Goal: Navigation & Orientation: Find specific page/section

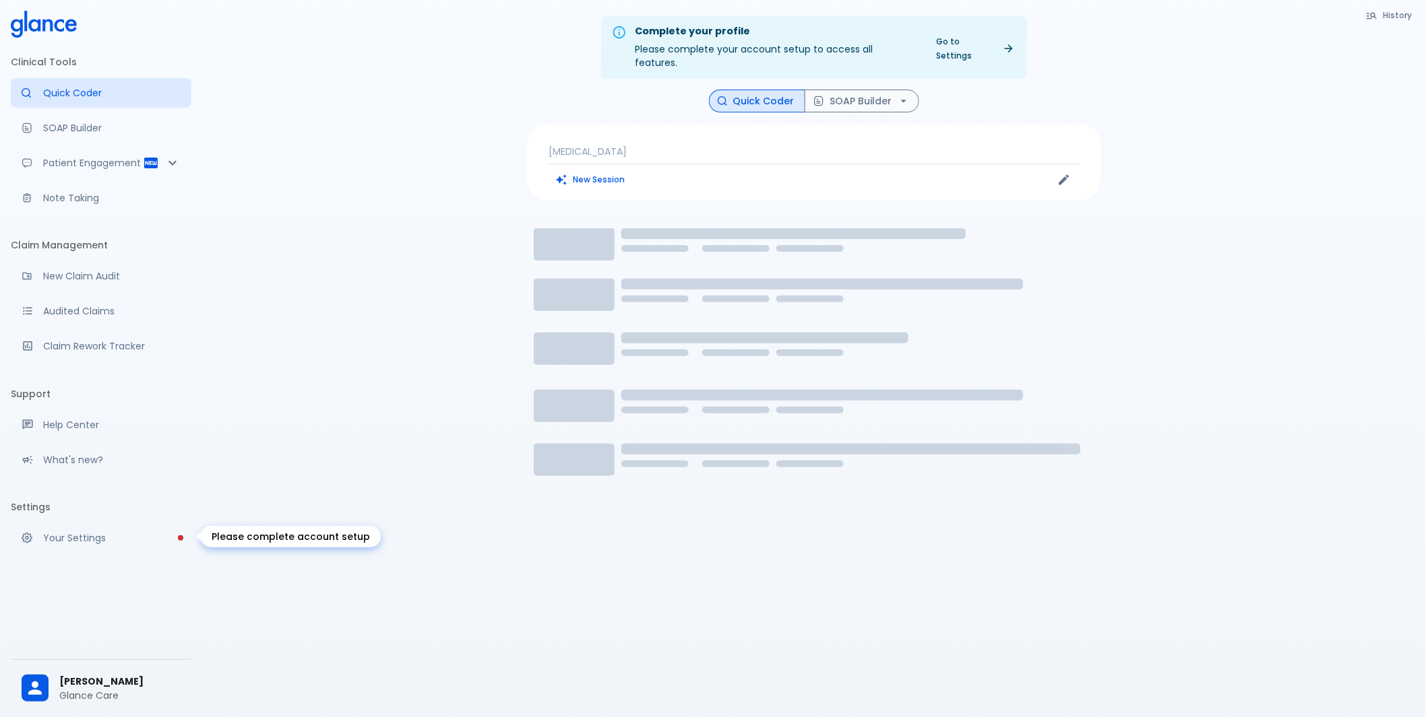
click at [143, 533] on p "Your Settings" at bounding box center [111, 538] width 137 height 13
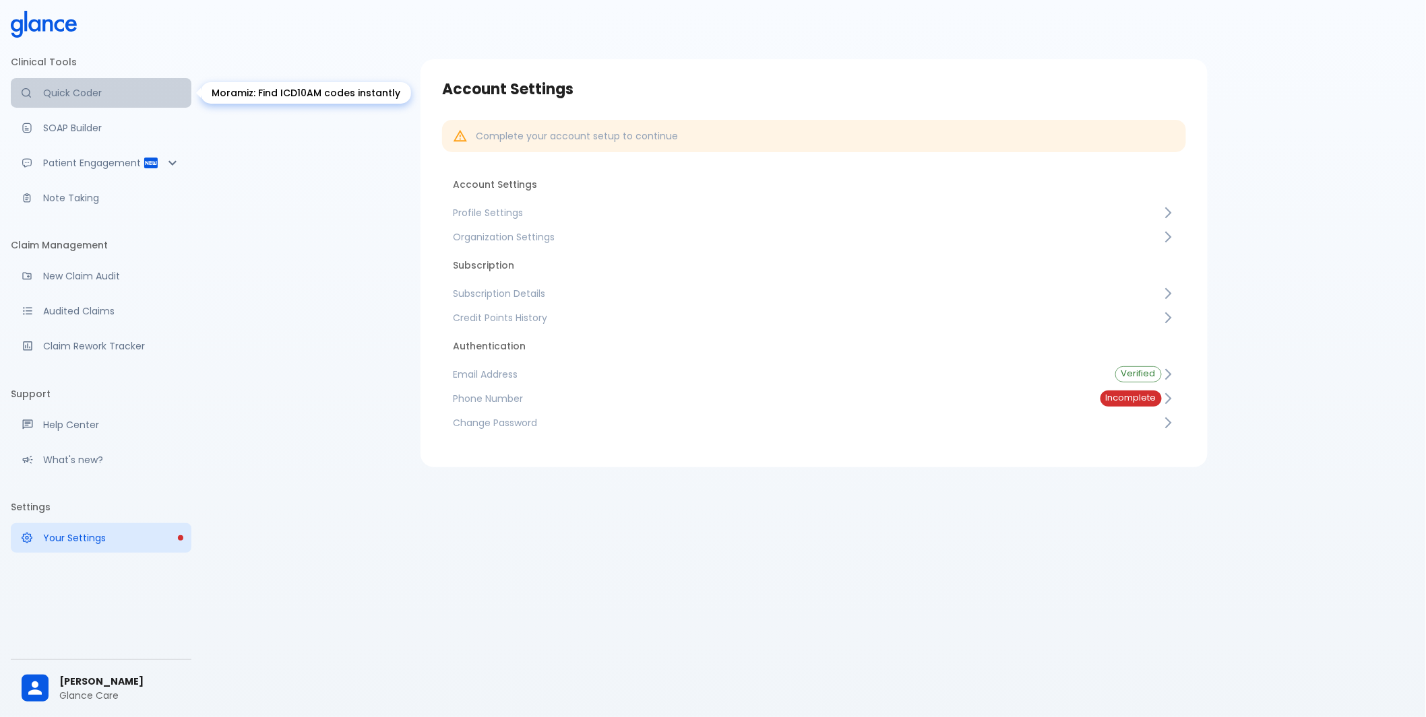
click at [93, 91] on p "Quick Coder" at bounding box center [111, 92] width 137 height 13
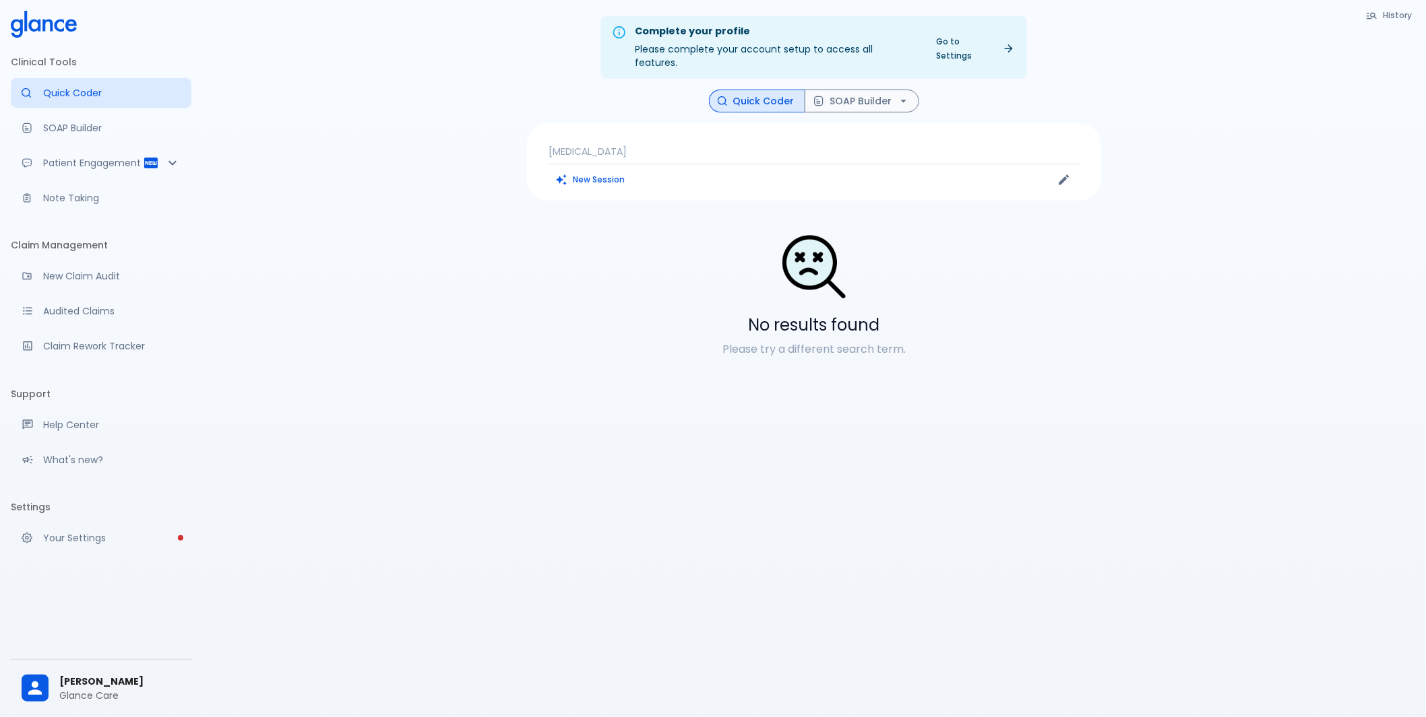
click at [20, 13] on icon at bounding box center [44, 24] width 66 height 27
